Goal: Task Accomplishment & Management: Manage account settings

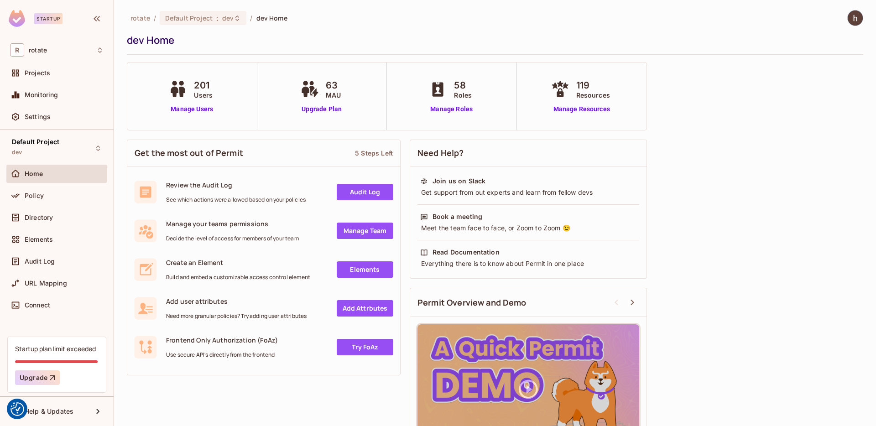
click at [51, 177] on div "Home" at bounding box center [64, 173] width 79 height 7
click at [61, 75] on div "Projects" at bounding box center [64, 72] width 79 height 7
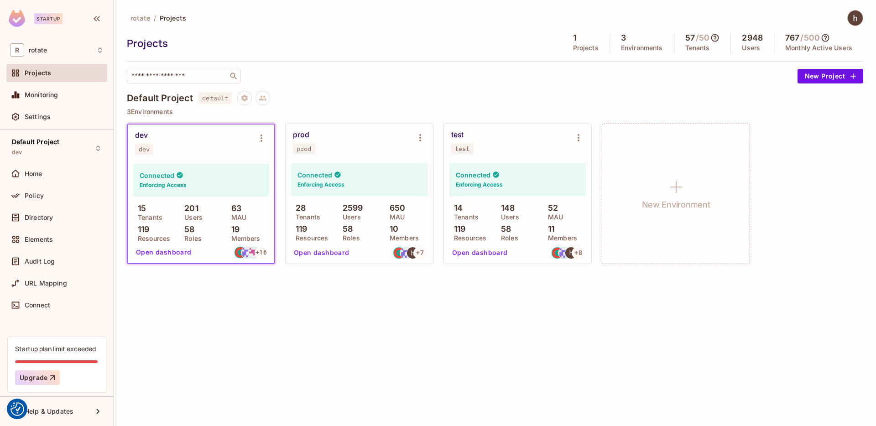
click at [516, 170] on div "Connected Enforcing Access" at bounding box center [517, 179] width 136 height 33
click at [487, 247] on button "Open dashboard" at bounding box center [479, 252] width 63 height 15
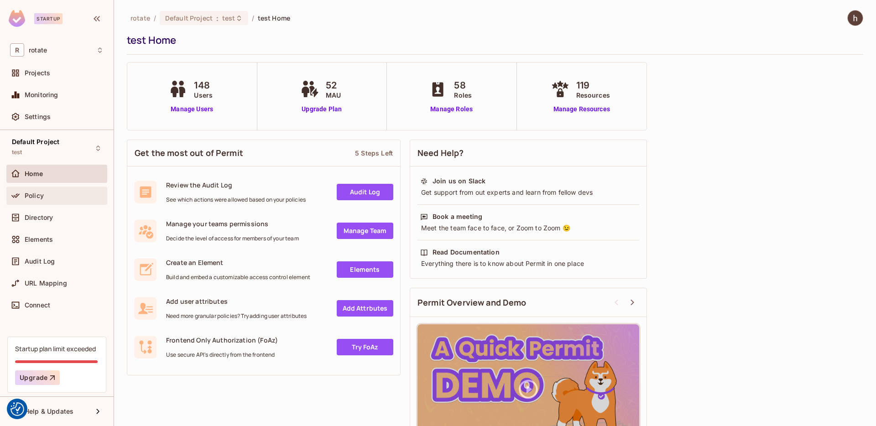
click at [76, 199] on div "Policy" at bounding box center [57, 195] width 94 height 11
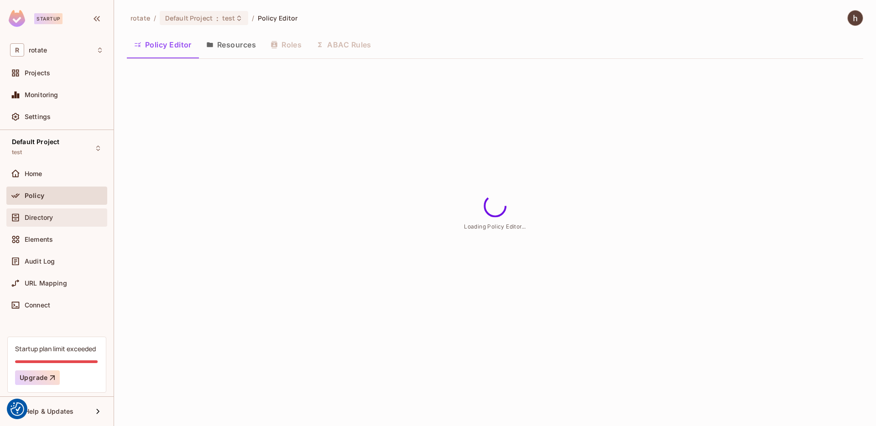
click at [77, 214] on div "Directory" at bounding box center [64, 217] width 79 height 7
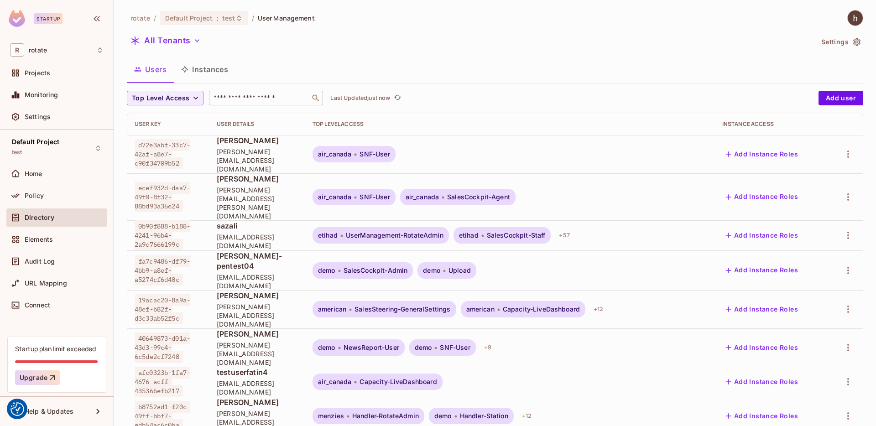
click at [241, 94] on input "text" at bounding box center [260, 98] width 96 height 9
type input "******"
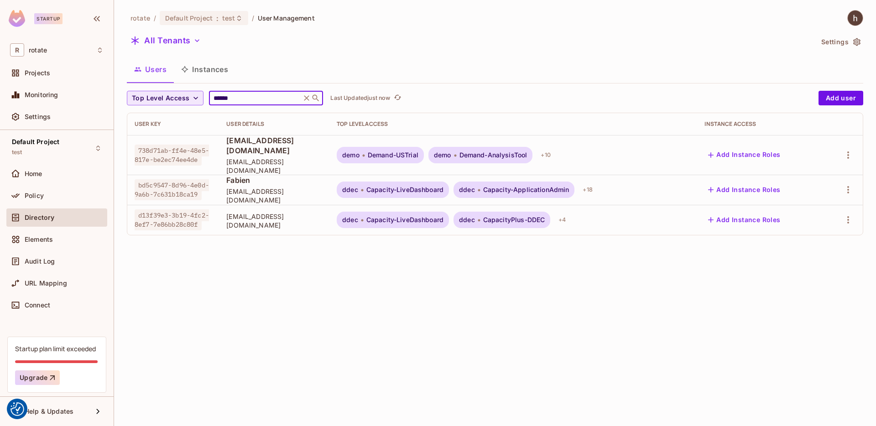
click at [189, 96] on button "Top Level Access" at bounding box center [165, 98] width 77 height 15
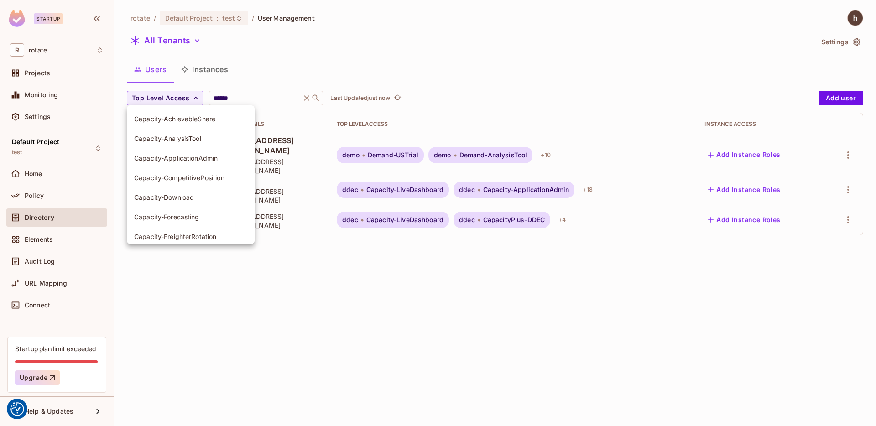
click at [191, 96] on div at bounding box center [438, 213] width 876 height 426
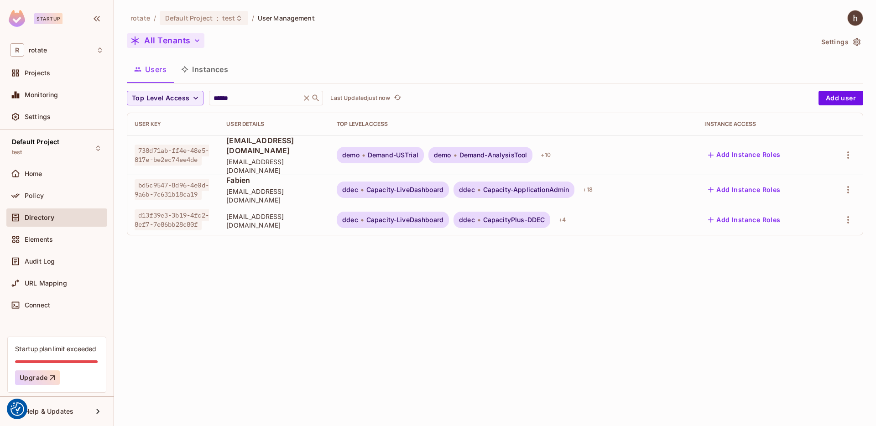
click at [197, 42] on icon "button" at bounding box center [196, 40] width 9 height 9
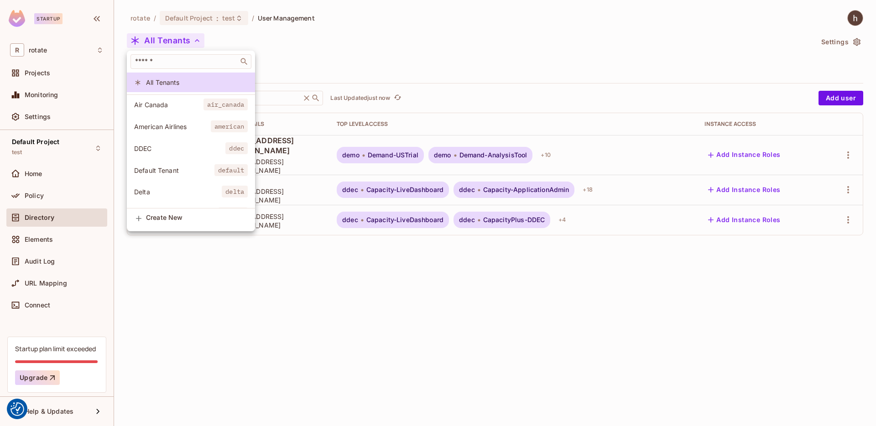
click at [305, 58] on div at bounding box center [438, 213] width 876 height 426
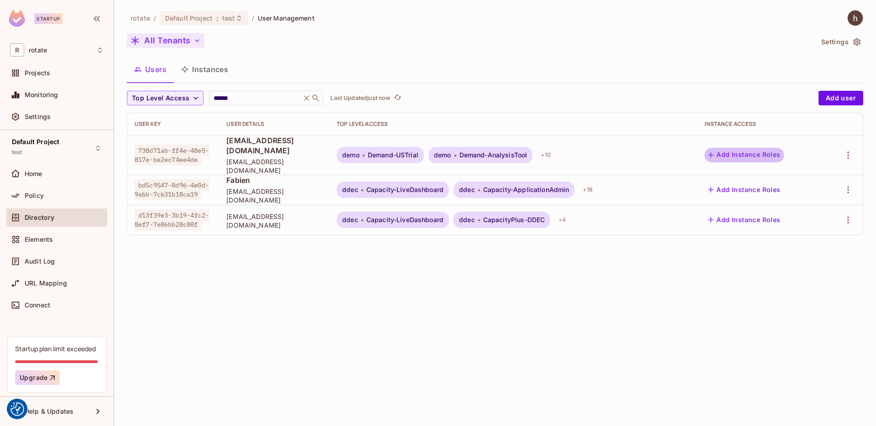
click at [745, 152] on button "Add Instance Roles" at bounding box center [743, 155] width 79 height 15
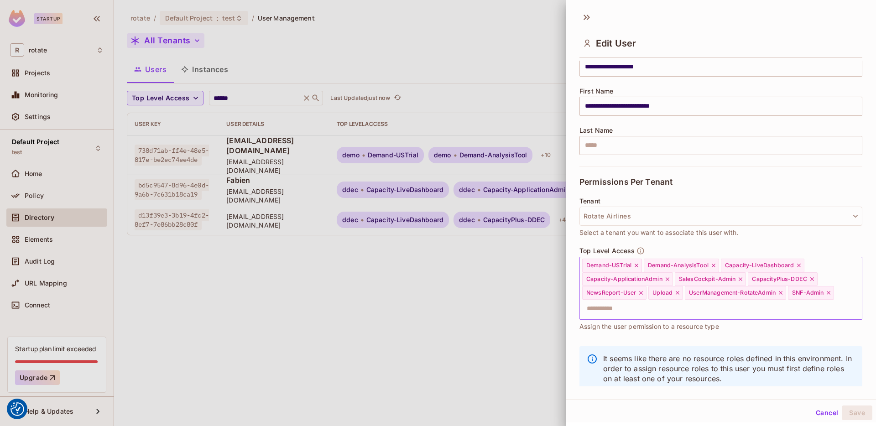
scroll to position [108, 0]
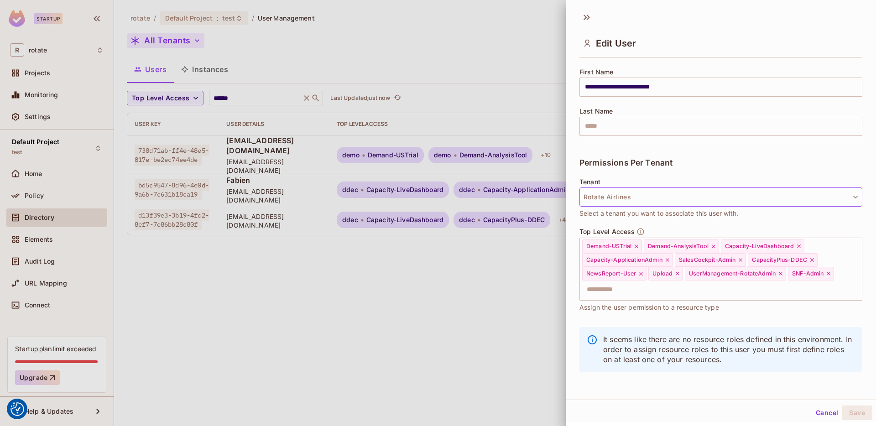
click at [654, 195] on button "Rotate Airlines" at bounding box center [720, 196] width 283 height 19
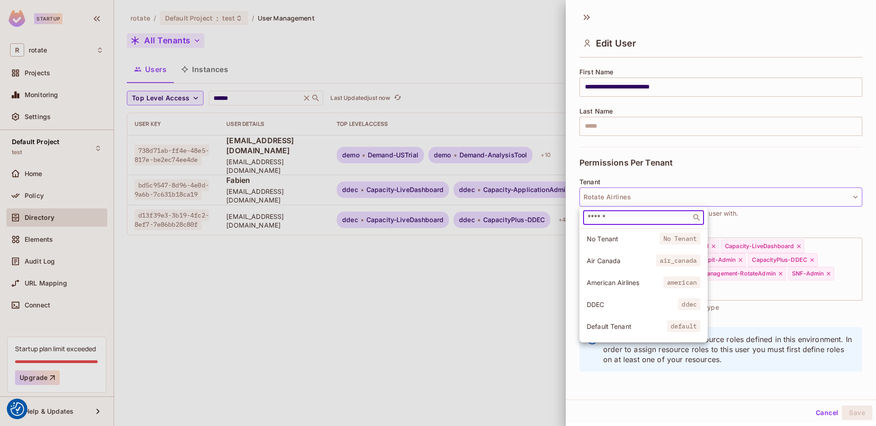
click at [645, 215] on input "text" at bounding box center [637, 217] width 103 height 9
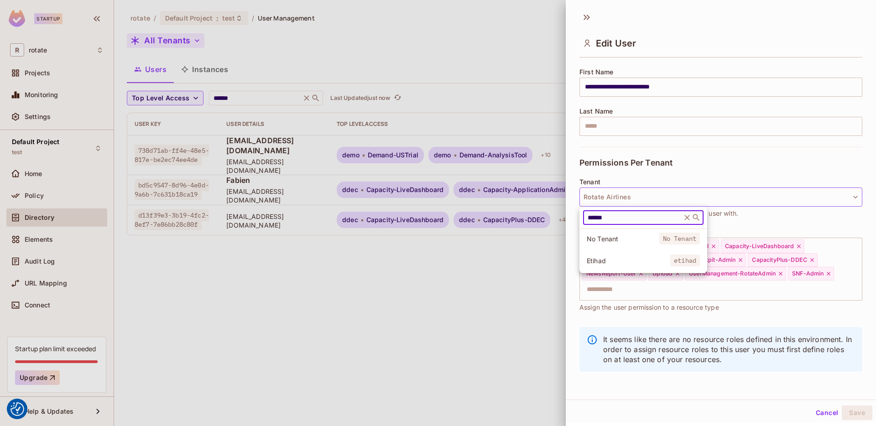
type input "******"
click at [635, 259] on span "Etihad" at bounding box center [628, 260] width 83 height 9
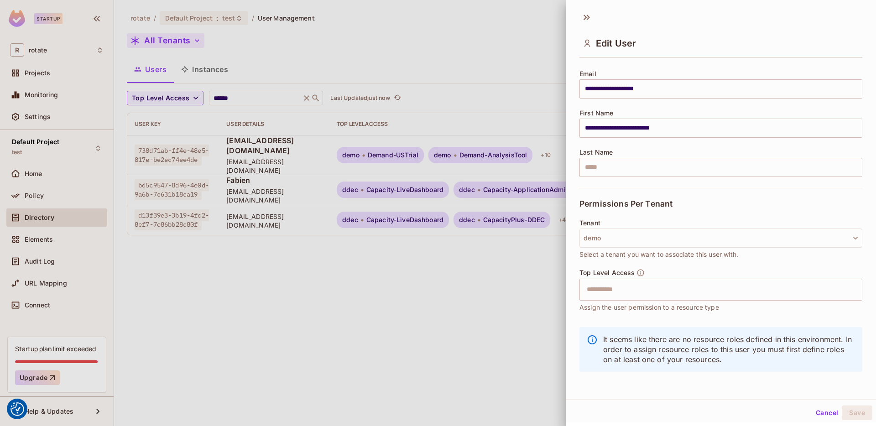
scroll to position [67, 0]
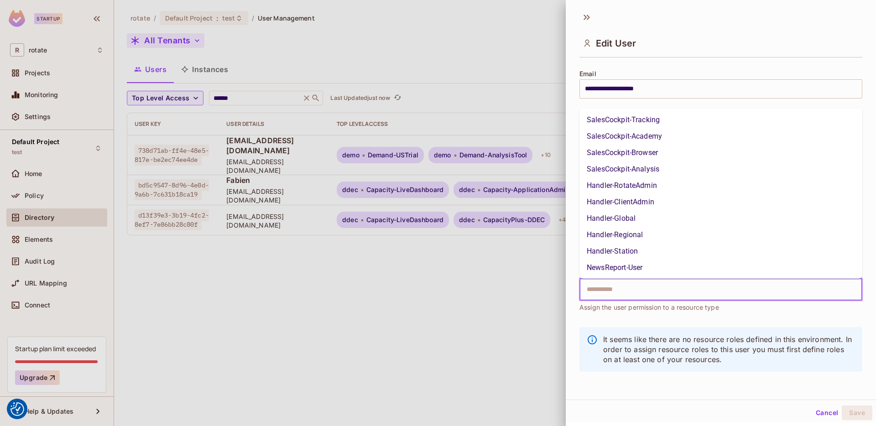
click at [652, 291] on input "text" at bounding box center [712, 290] width 263 height 18
click at [655, 118] on li "SalesCockpit-Tracking" at bounding box center [720, 120] width 283 height 16
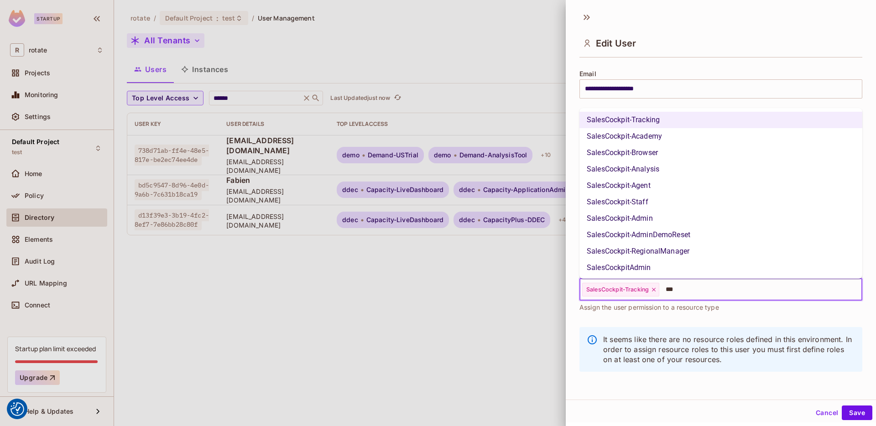
type input "****"
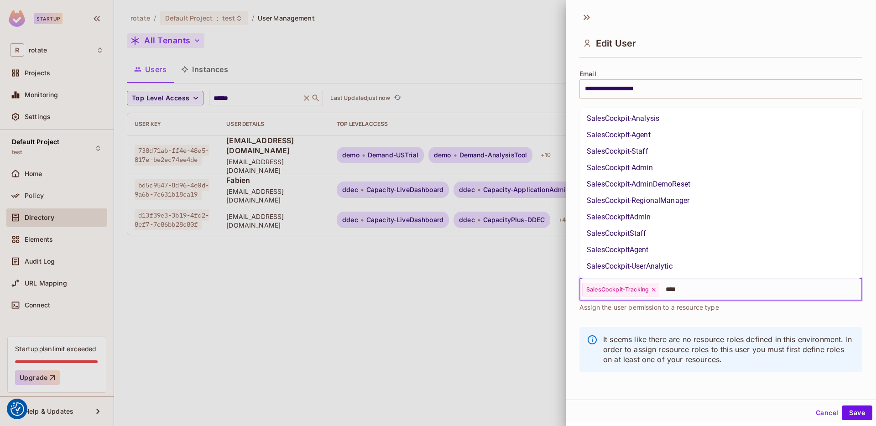
scroll to position [64, 0]
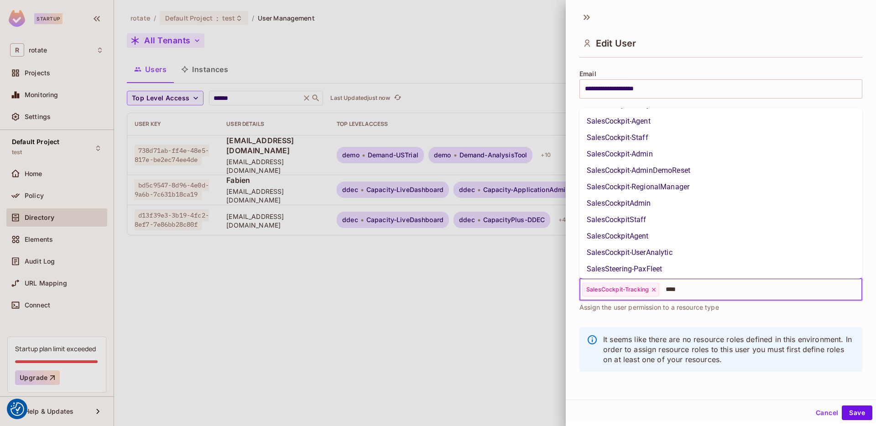
click at [676, 253] on li "SalesCockpit-UserAnalytic" at bounding box center [720, 252] width 283 height 16
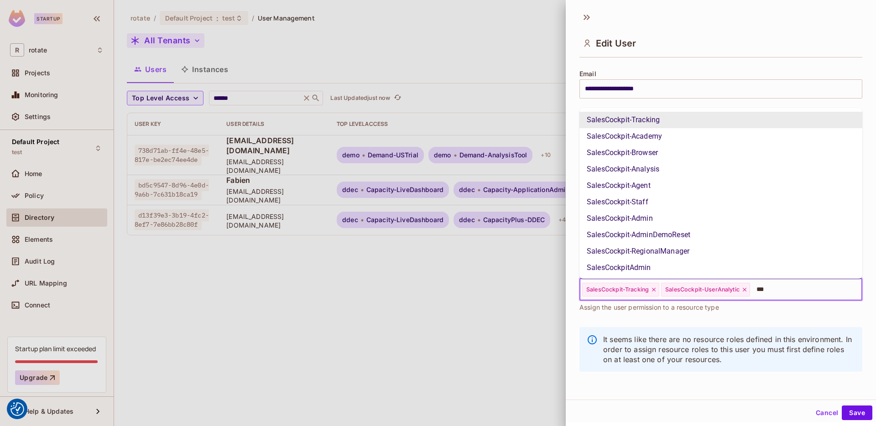
type input "****"
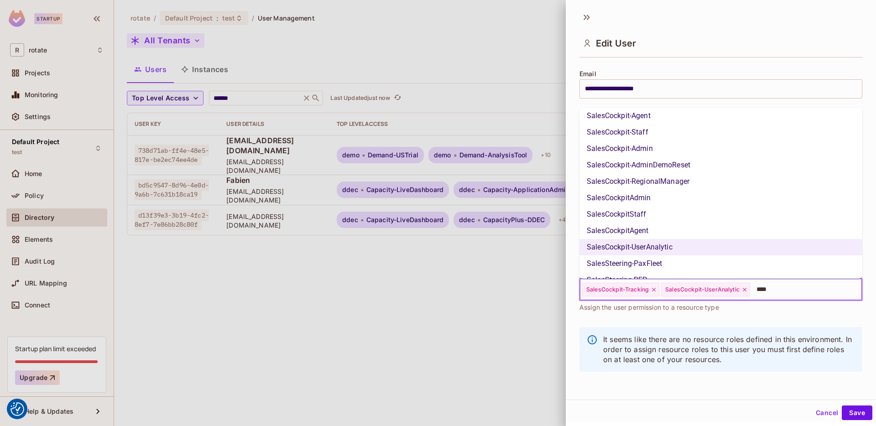
scroll to position [68, 0]
click at [695, 146] on li "SalesCockpit-Admin" at bounding box center [720, 150] width 283 height 16
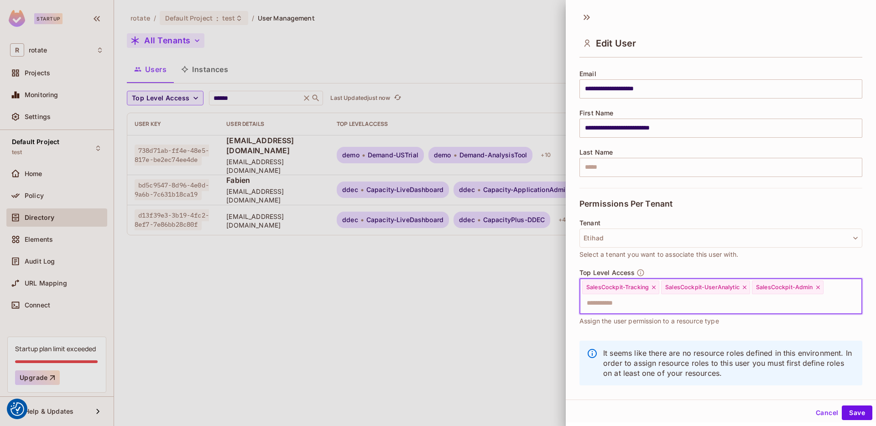
click at [746, 287] on icon at bounding box center [744, 287] width 6 height 6
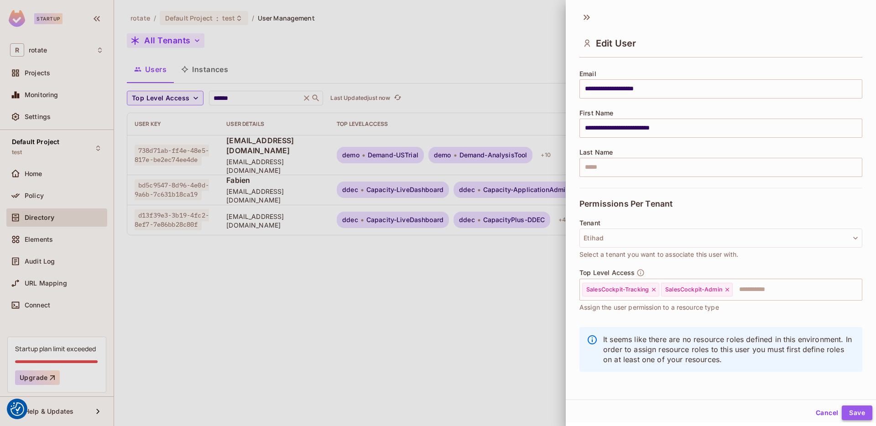
click at [862, 411] on button "Save" at bounding box center [857, 413] width 31 height 15
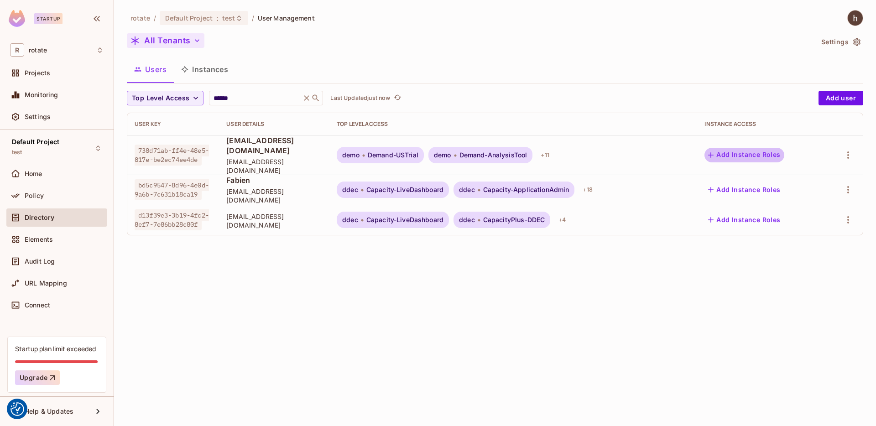
click at [735, 153] on button "Add Instance Roles" at bounding box center [743, 155] width 79 height 15
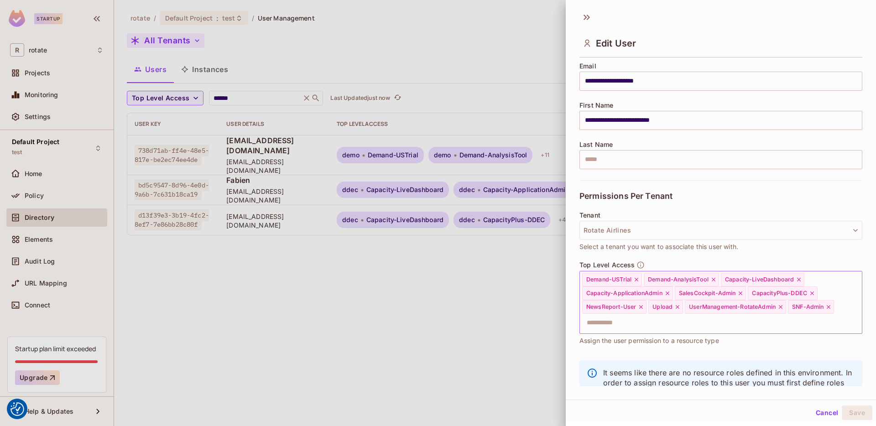
scroll to position [79, 0]
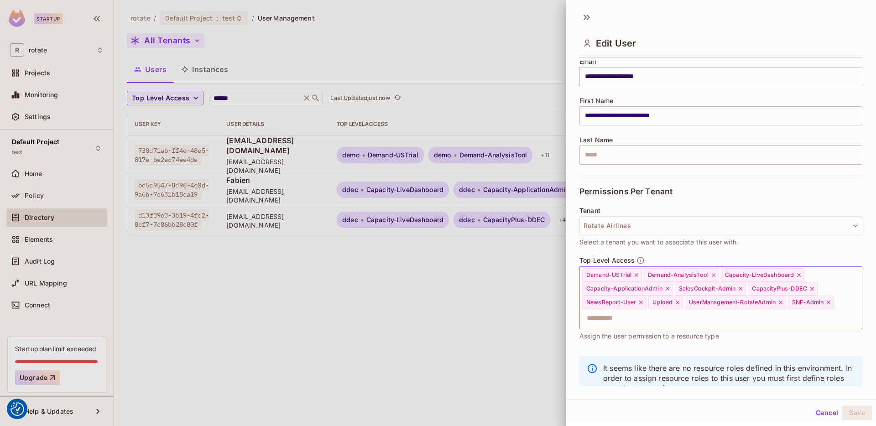
click at [730, 320] on input "text" at bounding box center [712, 318] width 263 height 18
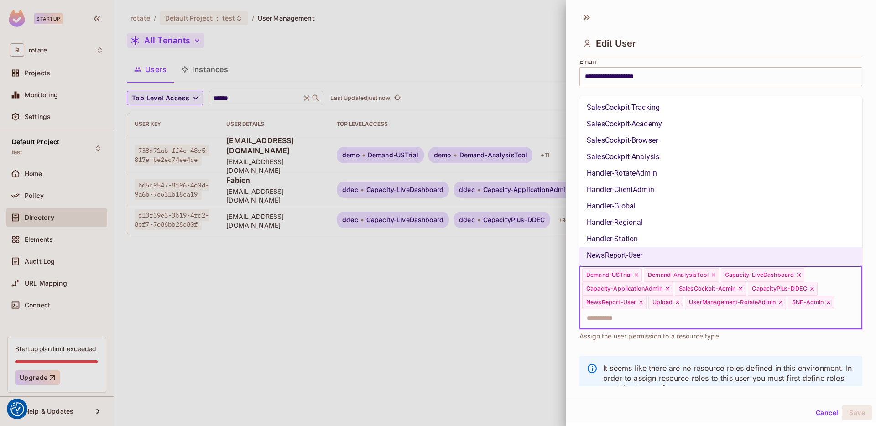
scroll to position [736, 0]
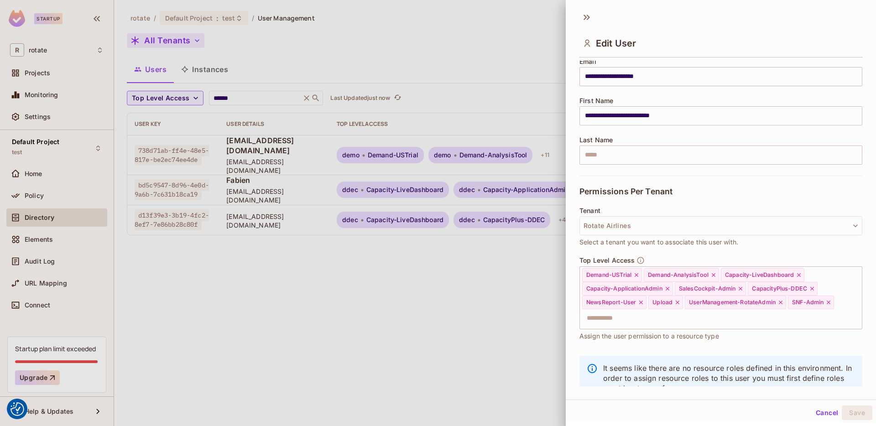
click at [412, 121] on div at bounding box center [438, 213] width 876 height 426
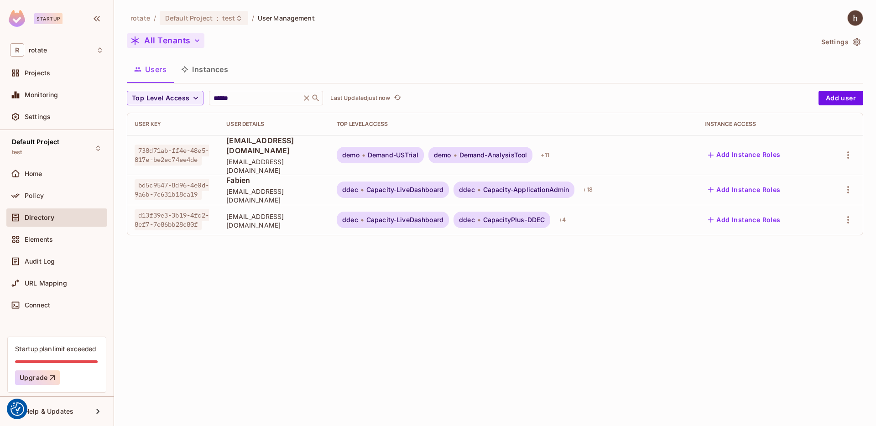
click at [195, 43] on icon "button" at bounding box center [196, 40] width 9 height 9
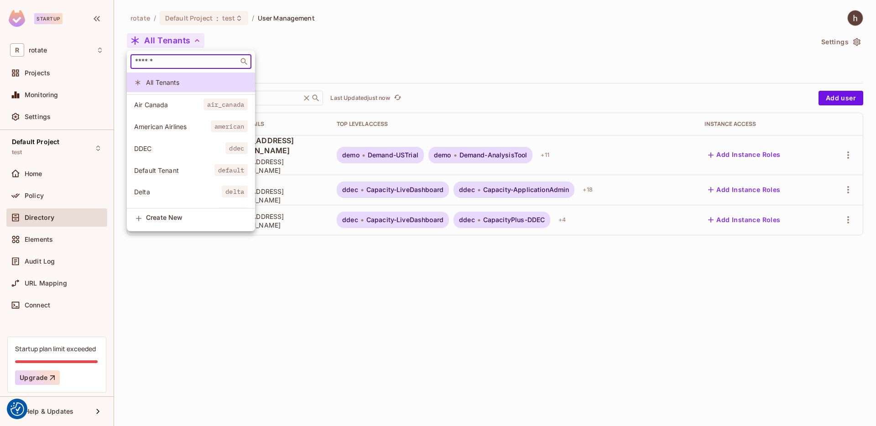
click at [187, 60] on input "text" at bounding box center [184, 61] width 103 height 9
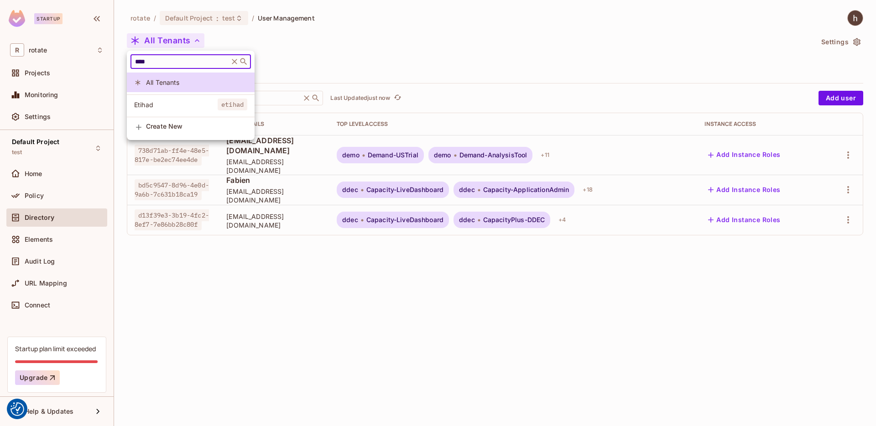
type input "****"
click at [171, 100] on span "Etihad" at bounding box center [175, 104] width 83 height 9
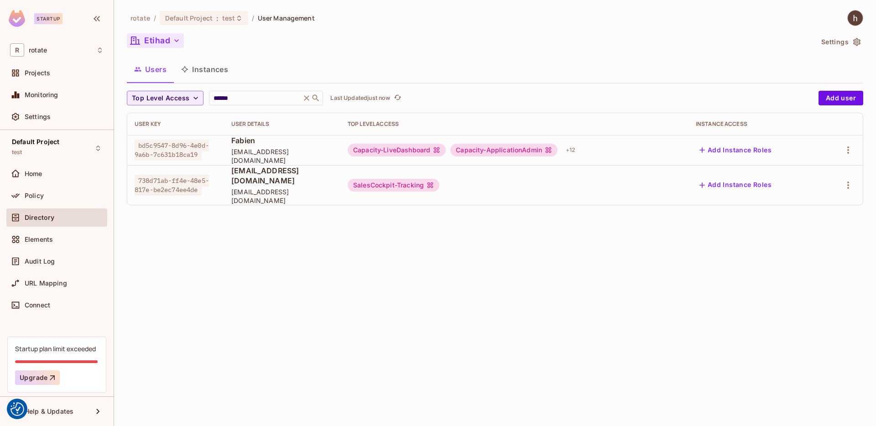
click at [608, 186] on div "SalesCockpit-Tracking" at bounding box center [514, 185] width 333 height 13
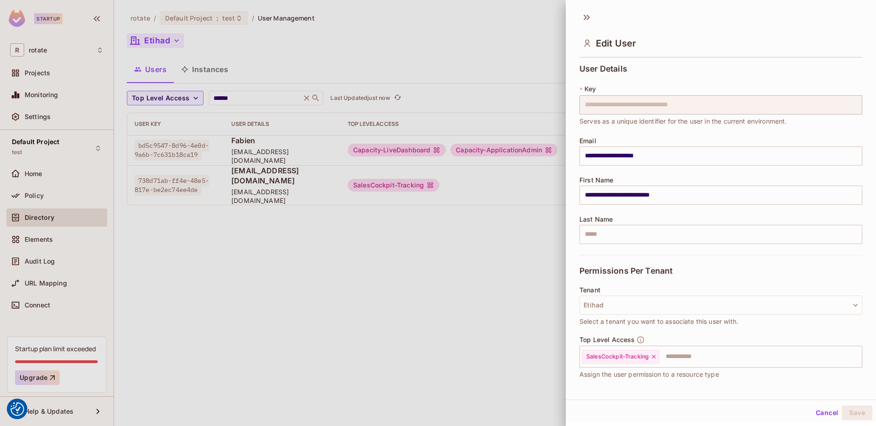
scroll to position [15, 0]
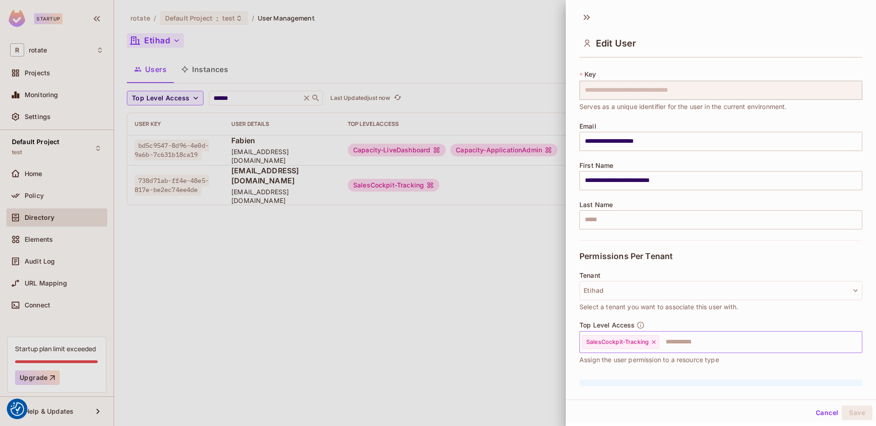
click at [681, 337] on input "text" at bounding box center [752, 342] width 184 height 18
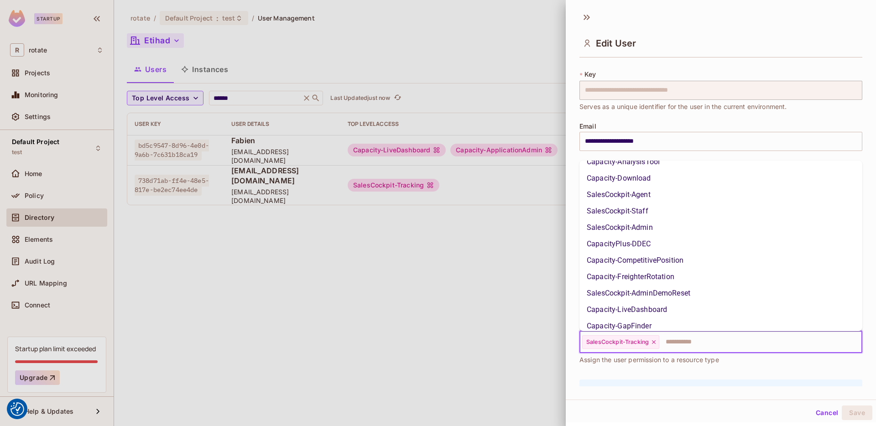
scroll to position [224, 0]
click at [693, 233] on li "SalesCockpit-Admin" at bounding box center [720, 227] width 283 height 16
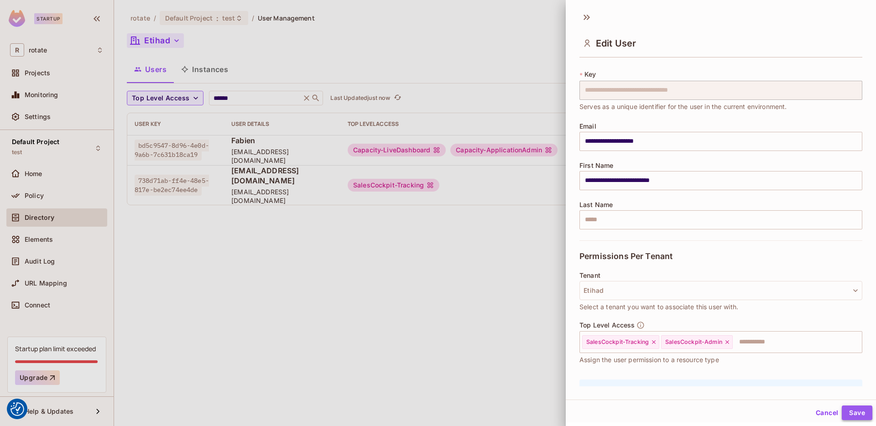
click at [856, 416] on button "Save" at bounding box center [857, 413] width 31 height 15
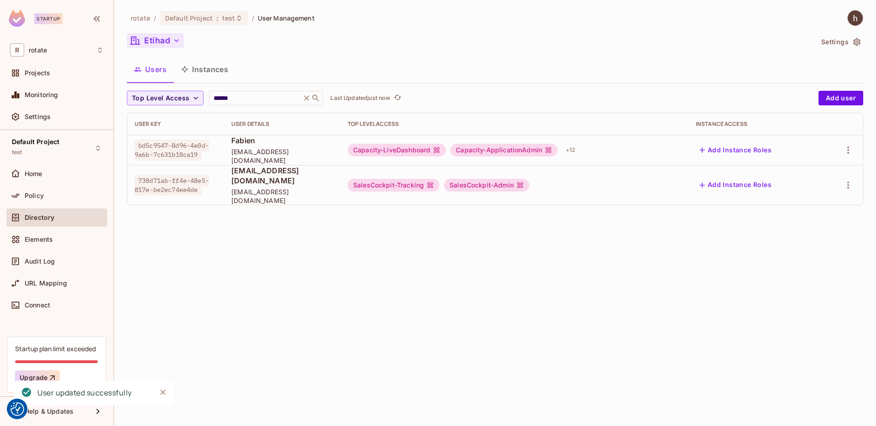
click at [591, 180] on div "SalesCockpit-Tracking SalesCockpit-Admin" at bounding box center [514, 185] width 333 height 13
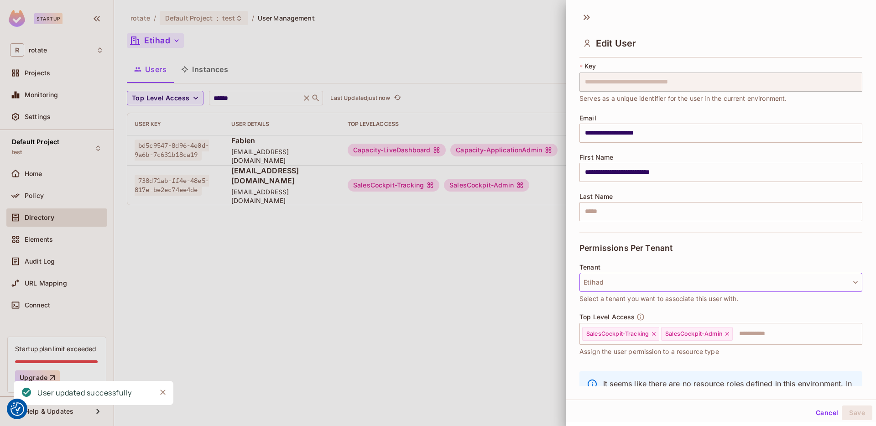
scroll to position [67, 0]
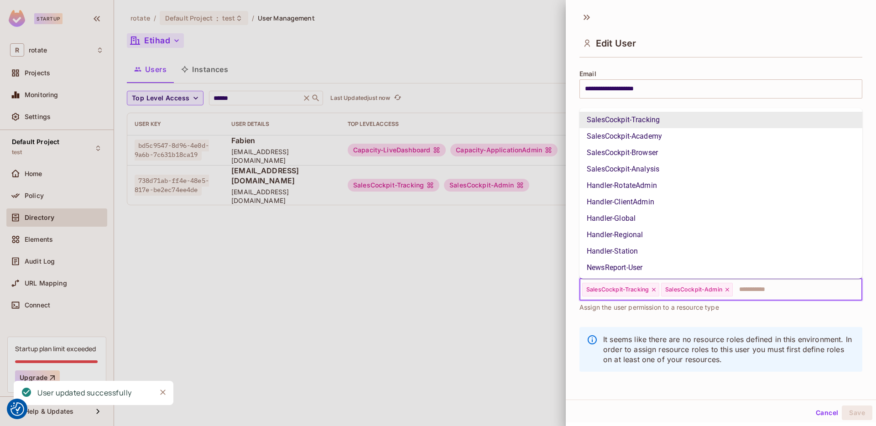
click at [770, 295] on input "text" at bounding box center [788, 290] width 111 height 18
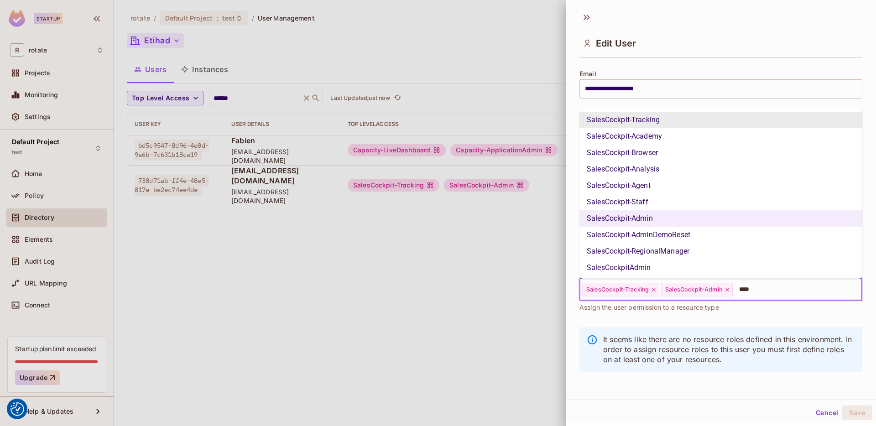
type input "*****"
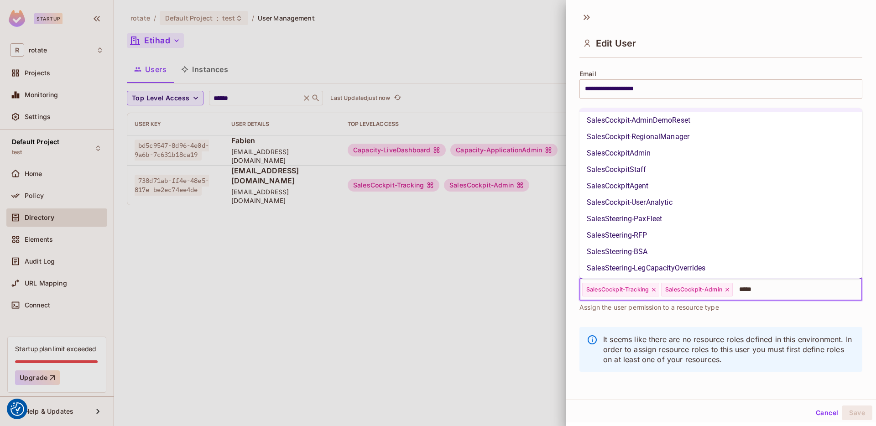
scroll to position [116, 0]
click at [723, 208] on li "SalesCockpit-UserAnalytic" at bounding box center [720, 201] width 283 height 16
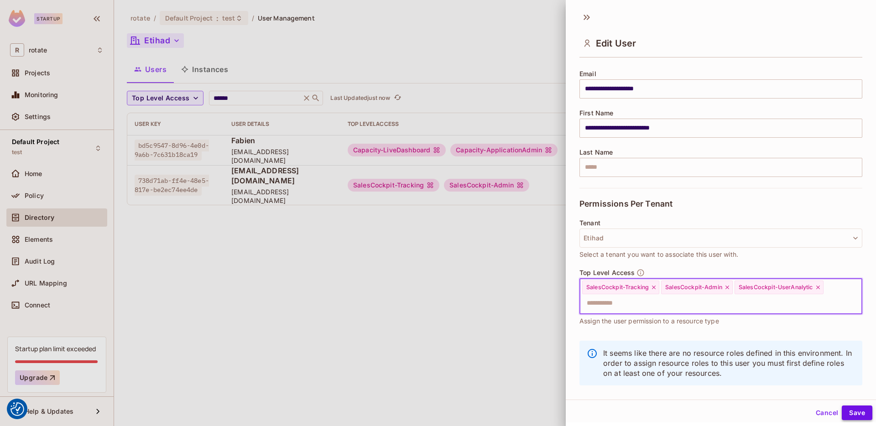
click at [863, 410] on button "Save" at bounding box center [857, 413] width 31 height 15
